Goal: Find specific page/section: Find specific page/section

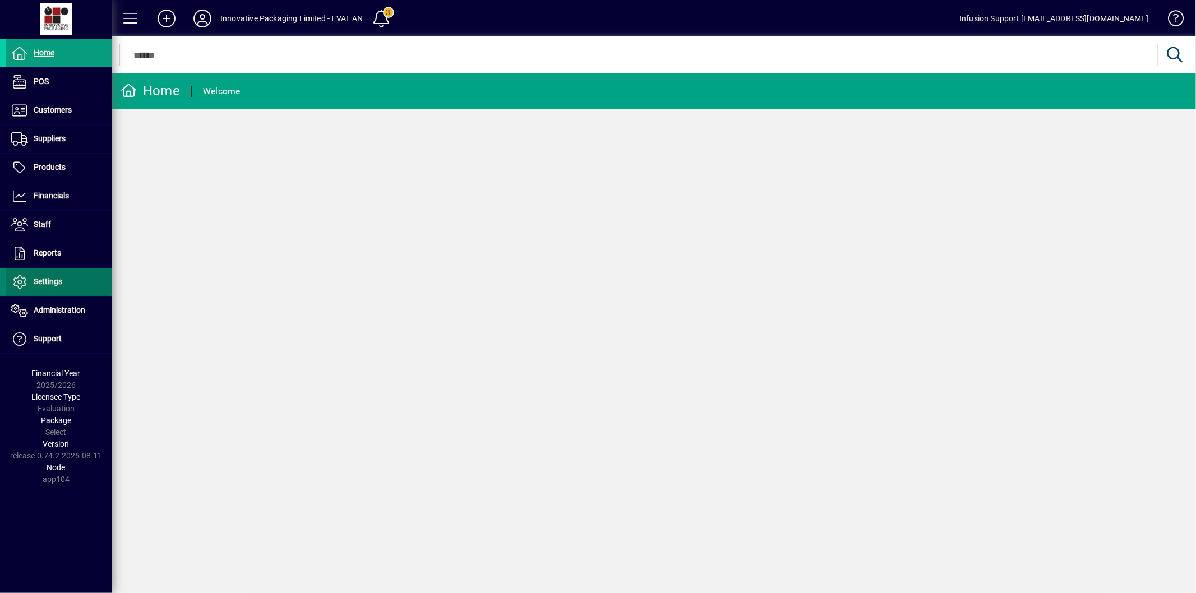
click at [47, 281] on span "Settings" at bounding box center [48, 281] width 29 height 9
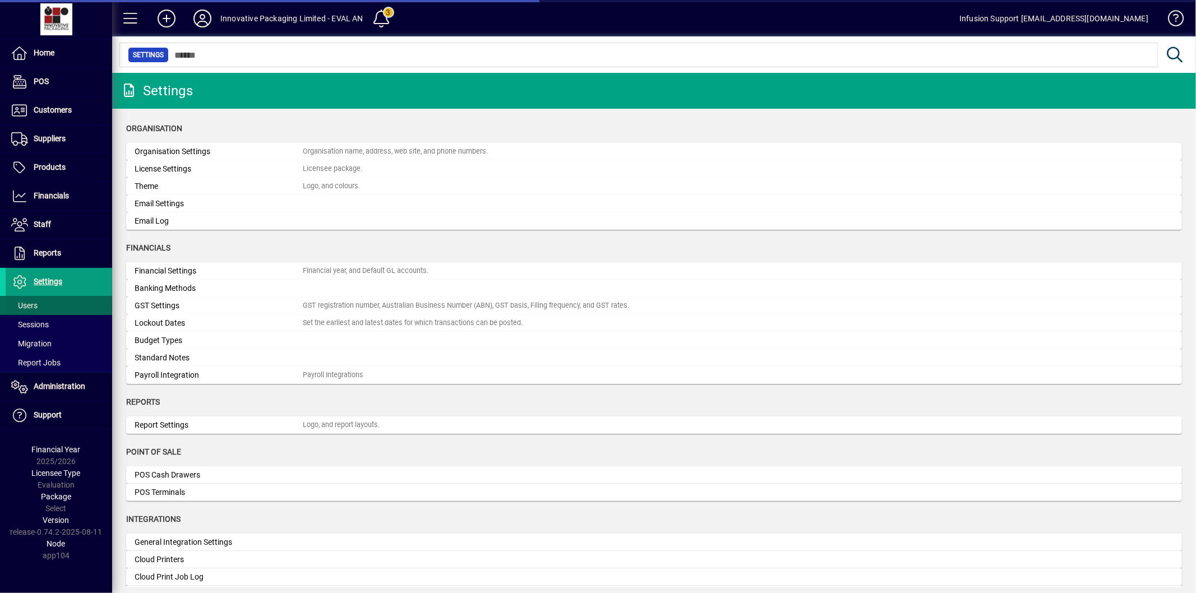
click at [43, 303] on span at bounding box center [59, 305] width 107 height 27
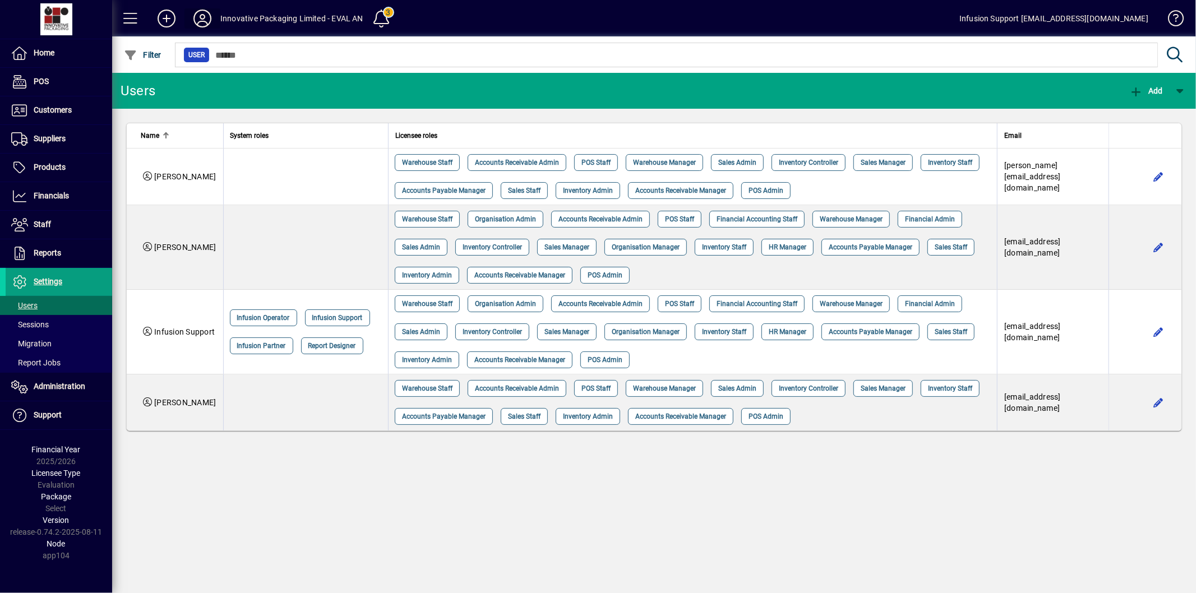
click at [204, 21] on icon at bounding box center [202, 19] width 22 height 18
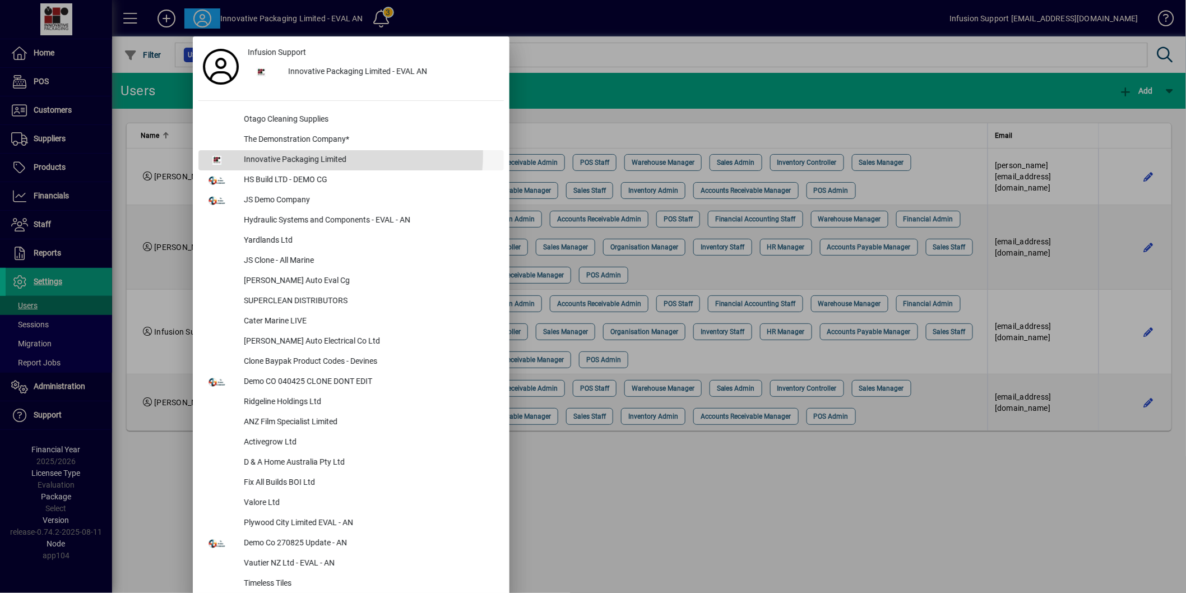
click at [329, 155] on div "Innovative Packaging Limited" at bounding box center [369, 160] width 269 height 20
